Goal: Task Accomplishment & Management: Manage account settings

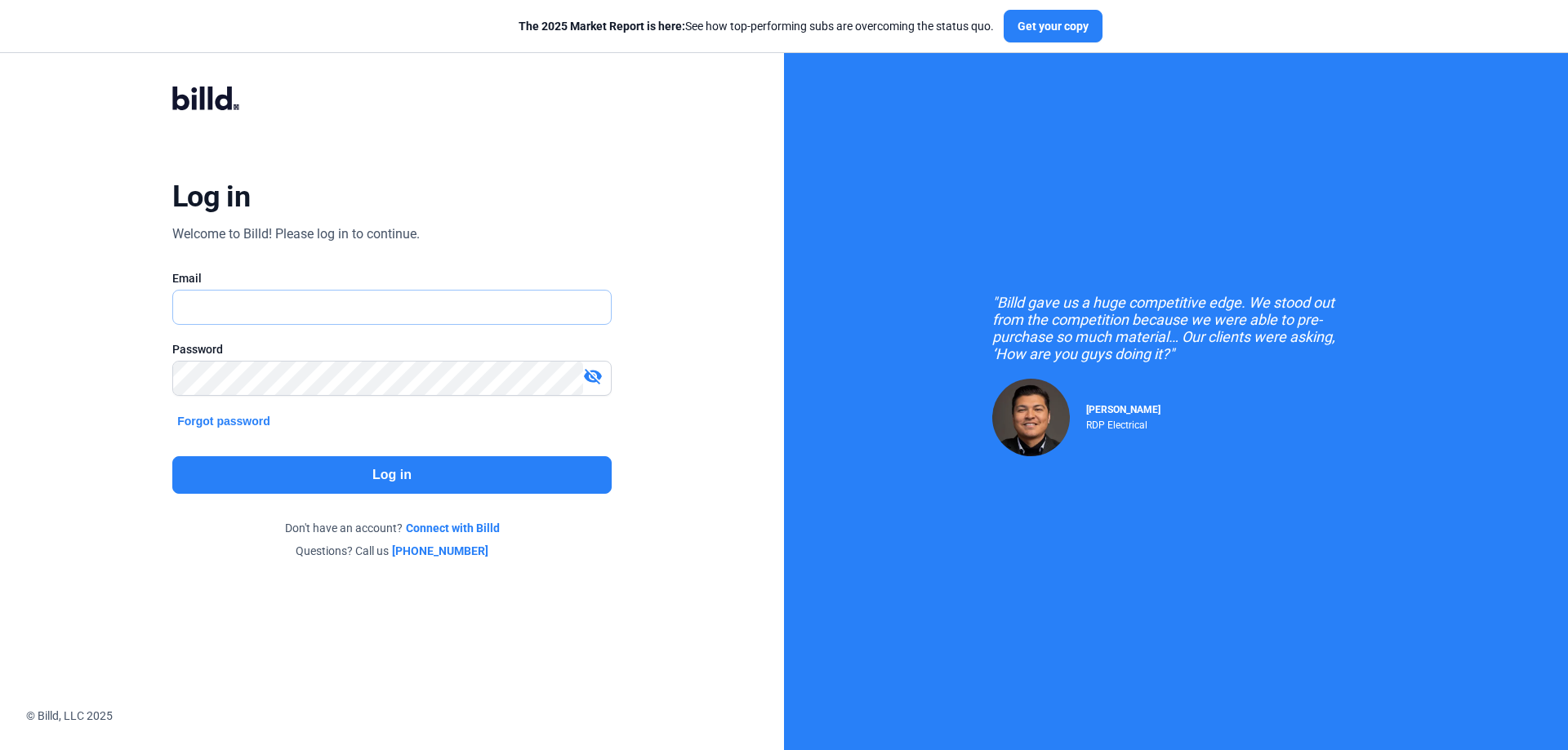
type input "[PERSON_NAME][EMAIL_ADDRESS][DOMAIN_NAME]"
click at [398, 469] on button "Log in" at bounding box center [391, 475] width 439 height 38
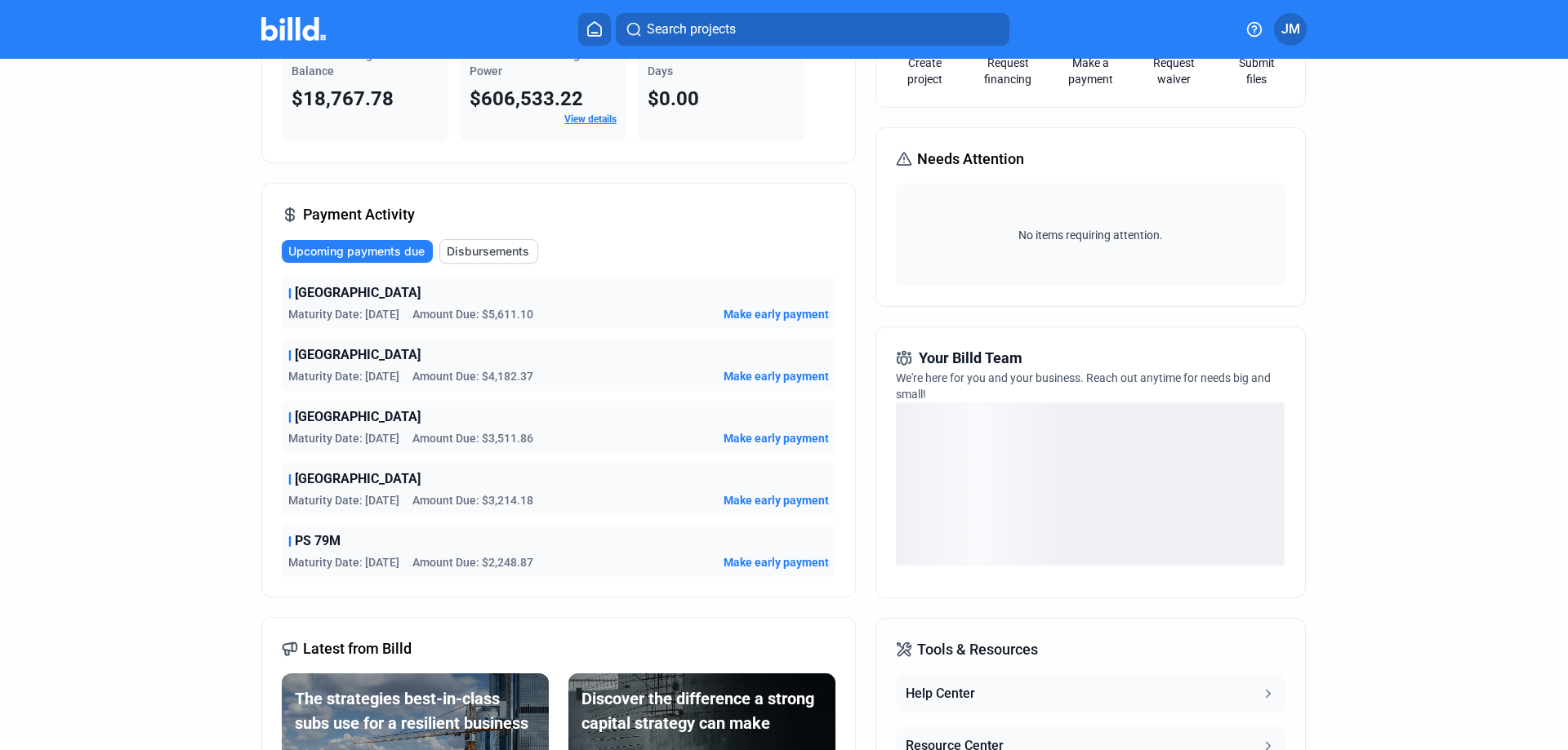
scroll to position [164, 0]
